Goal: Check status

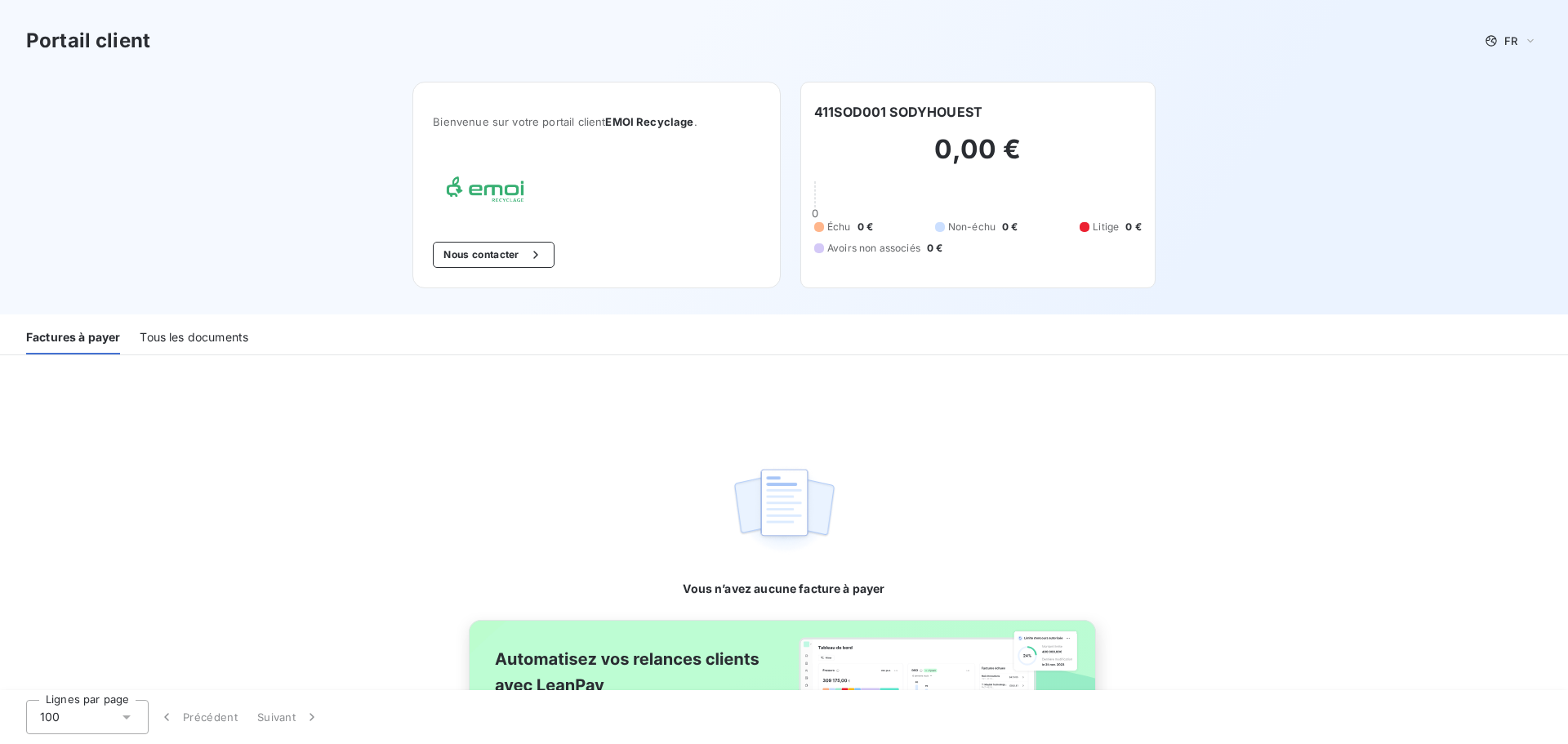
click at [157, 327] on div "Tous les documents" at bounding box center [193, 337] width 109 height 34
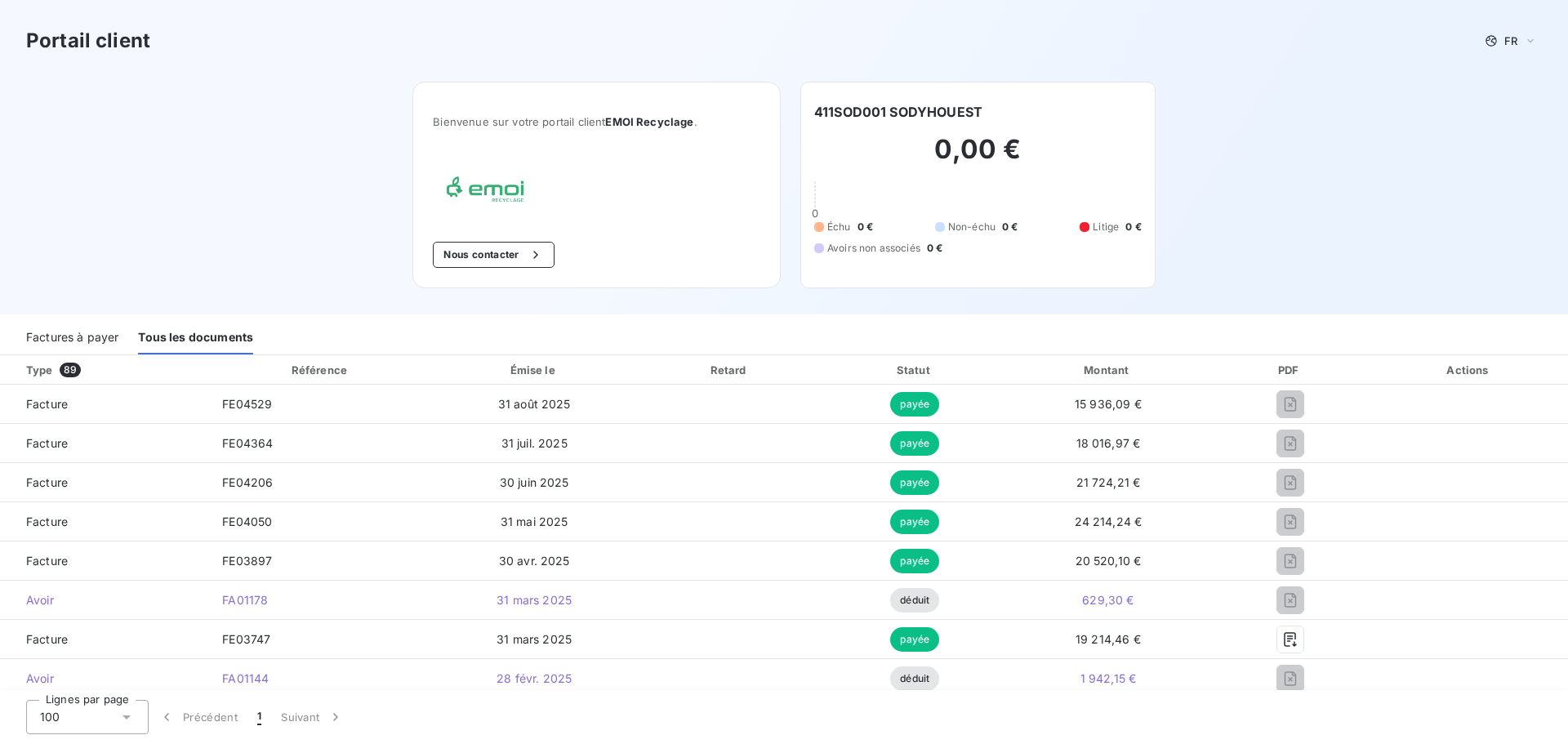
click at [49, 339] on div "Factures à payer" at bounding box center [73, 337] width 92 height 34
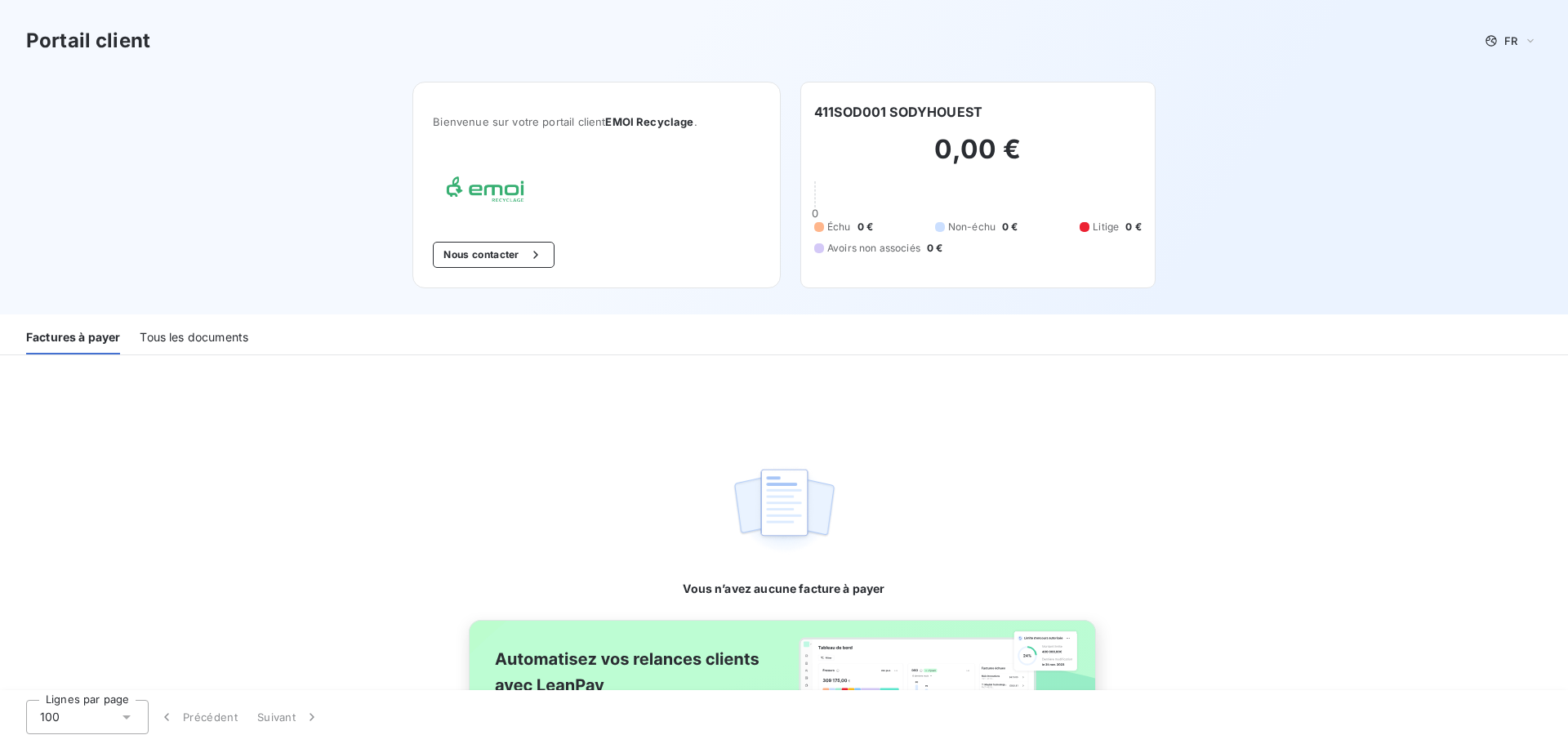
click at [152, 337] on div "Tous les documents" at bounding box center [193, 337] width 109 height 34
